Goal: Obtain resource: Obtain resource

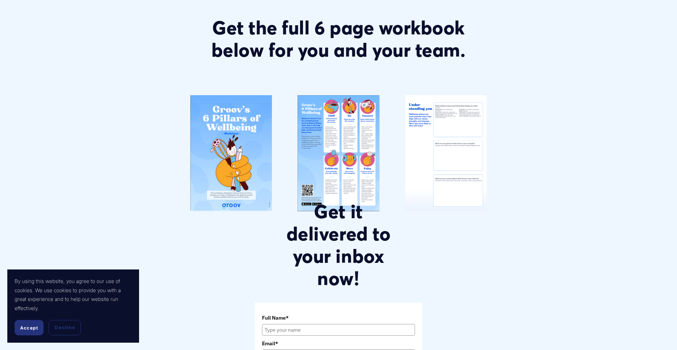
scroll to position [256, 0]
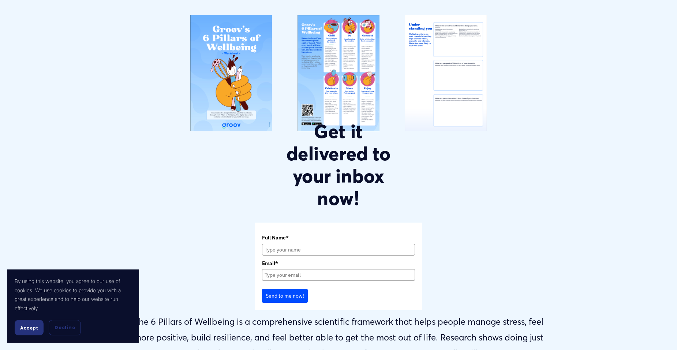
click at [35, 327] on span "Accept" at bounding box center [29, 327] width 18 height 5
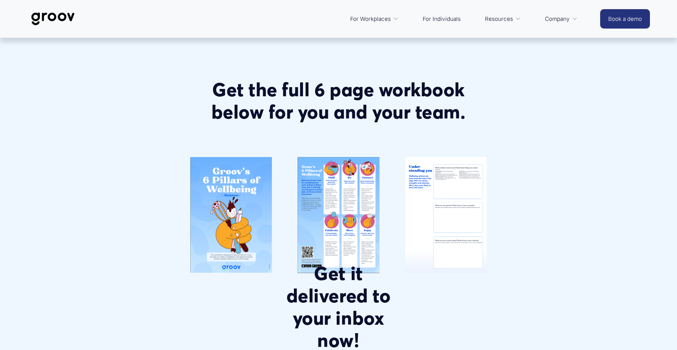
scroll to position [0, 0]
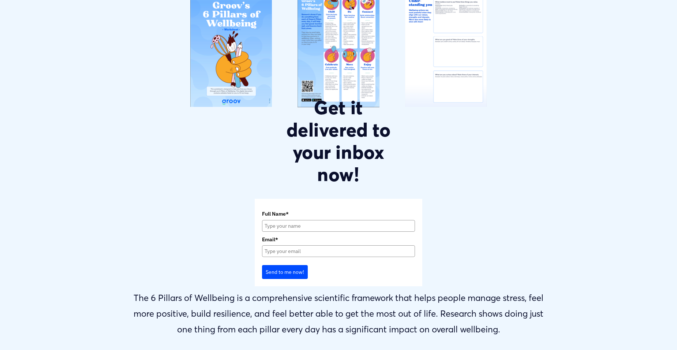
scroll to position [293, 0]
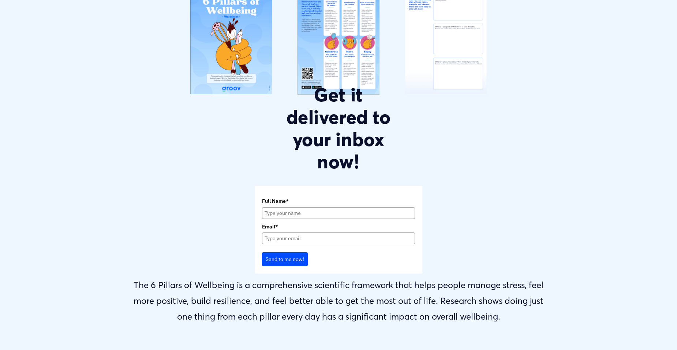
click at [276, 214] on input "Full Name*" at bounding box center [338, 213] width 153 height 12
type input "Michael Lane"
click at [285, 240] on input "Email*" at bounding box center [338, 238] width 153 height 12
type input "m_c_lane@hotmail.com"
click at [285, 262] on button "Send to me now!" at bounding box center [285, 259] width 46 height 14
